Goal: Find contact information: Find contact information

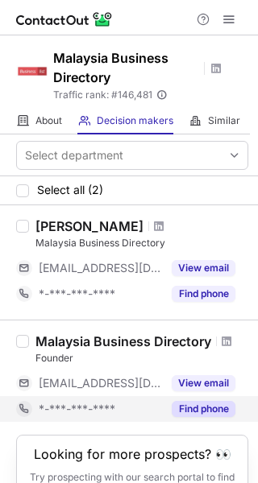
click at [120, 402] on div "*-***-***-****" at bounding box center [100, 409] width 123 height 14
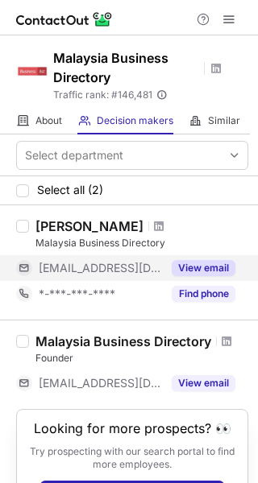
click at [100, 266] on span "***@businesslist.my" at bounding box center [100, 268] width 123 height 14
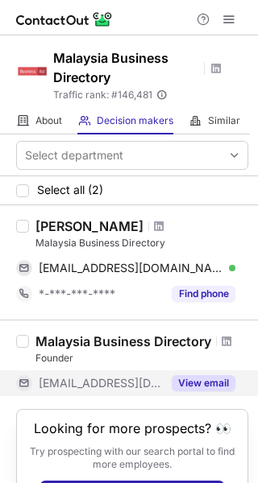
click at [201, 384] on button "View email" at bounding box center [203, 383] width 64 height 16
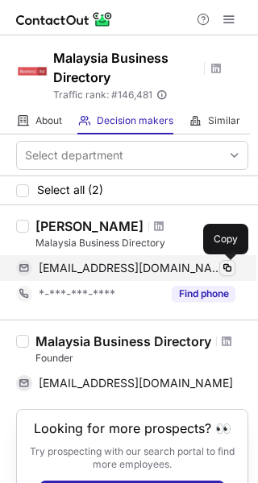
click at [227, 268] on span at bounding box center [227, 268] width 13 height 13
